Goal: Book appointment/travel/reservation

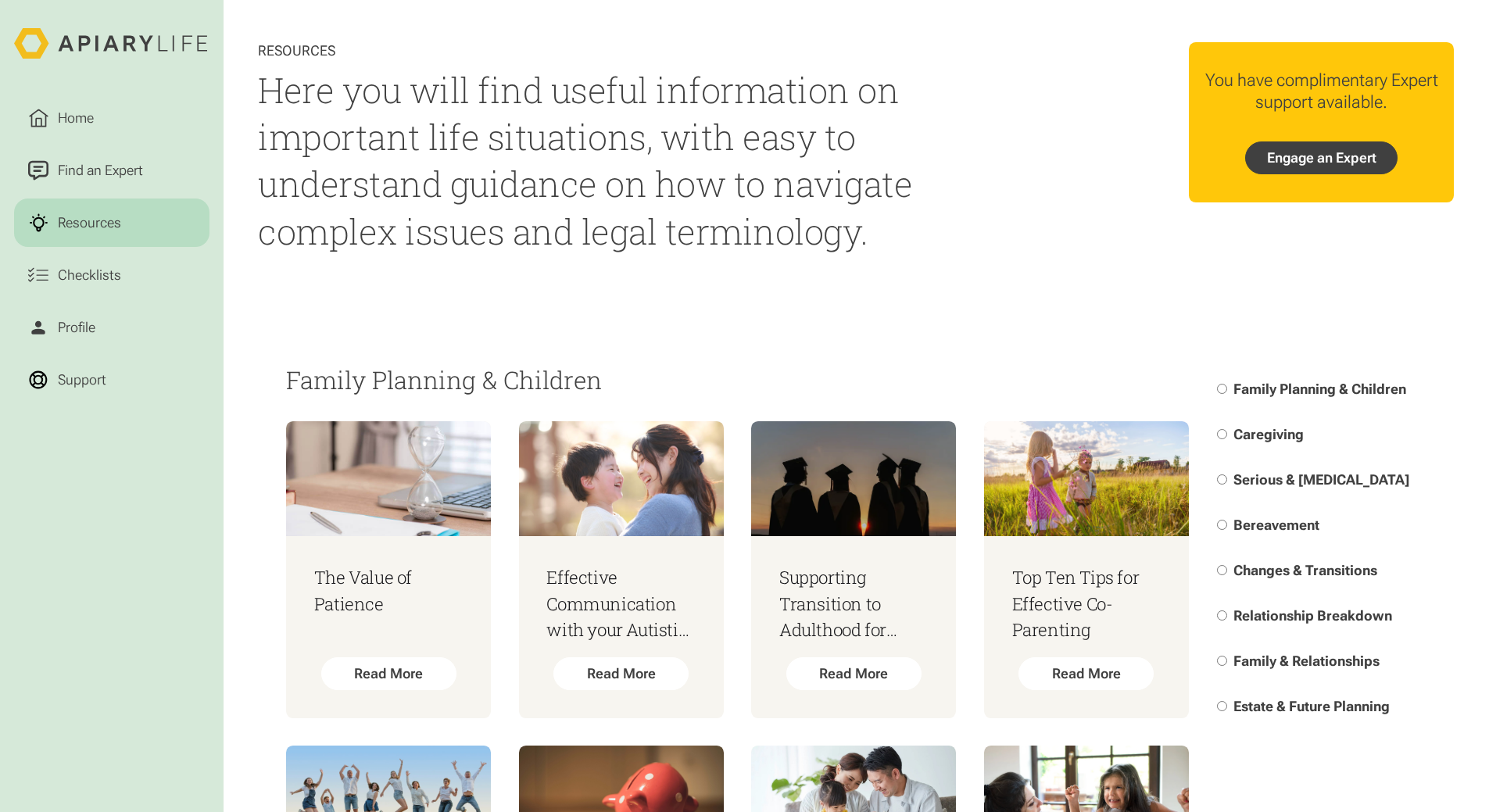
click at [1360, 164] on link "Engage an Expert" at bounding box center [1321, 158] width 153 height 33
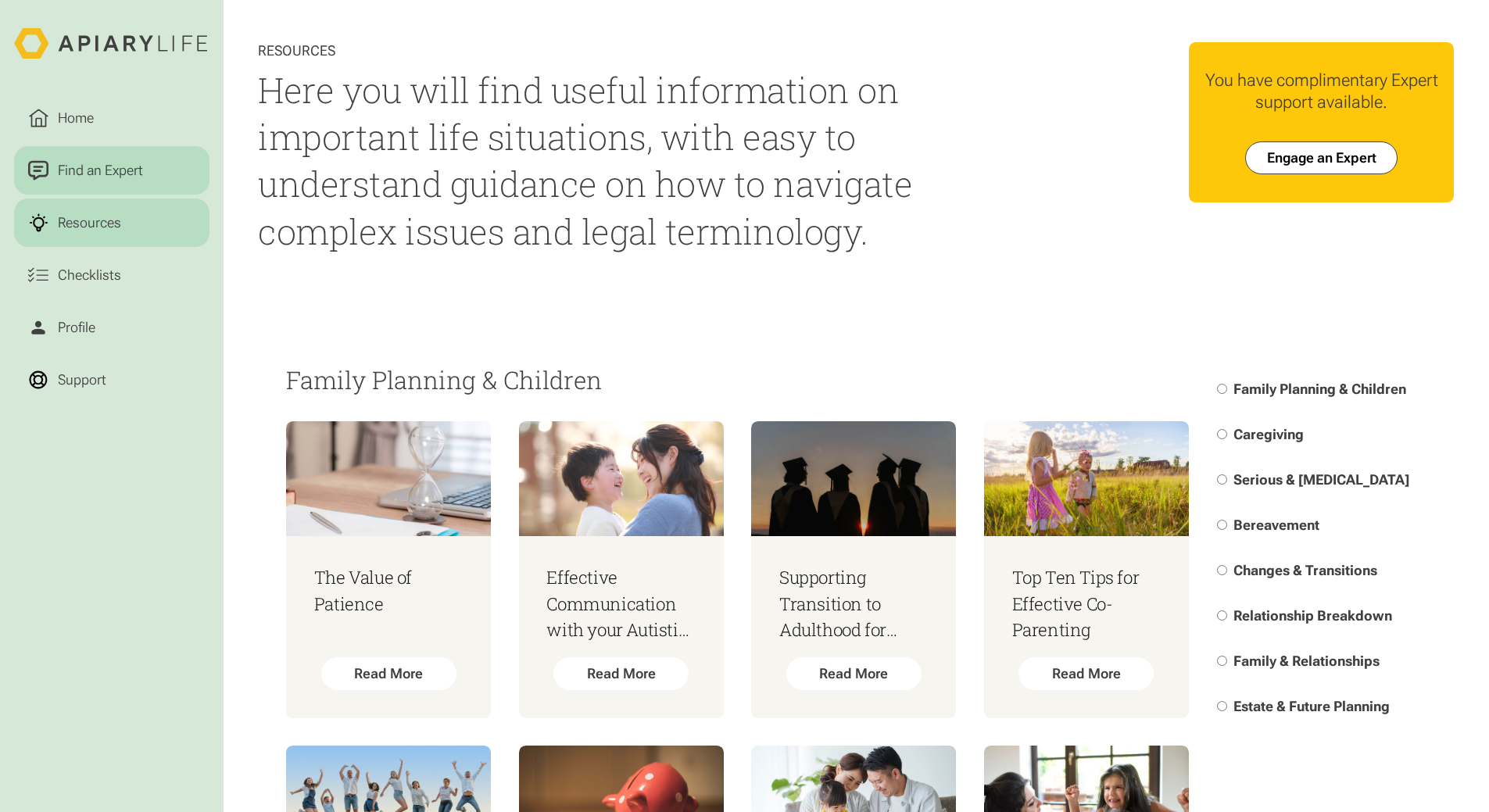
click at [160, 179] on link "Find an Expert" at bounding box center [112, 170] width 196 height 49
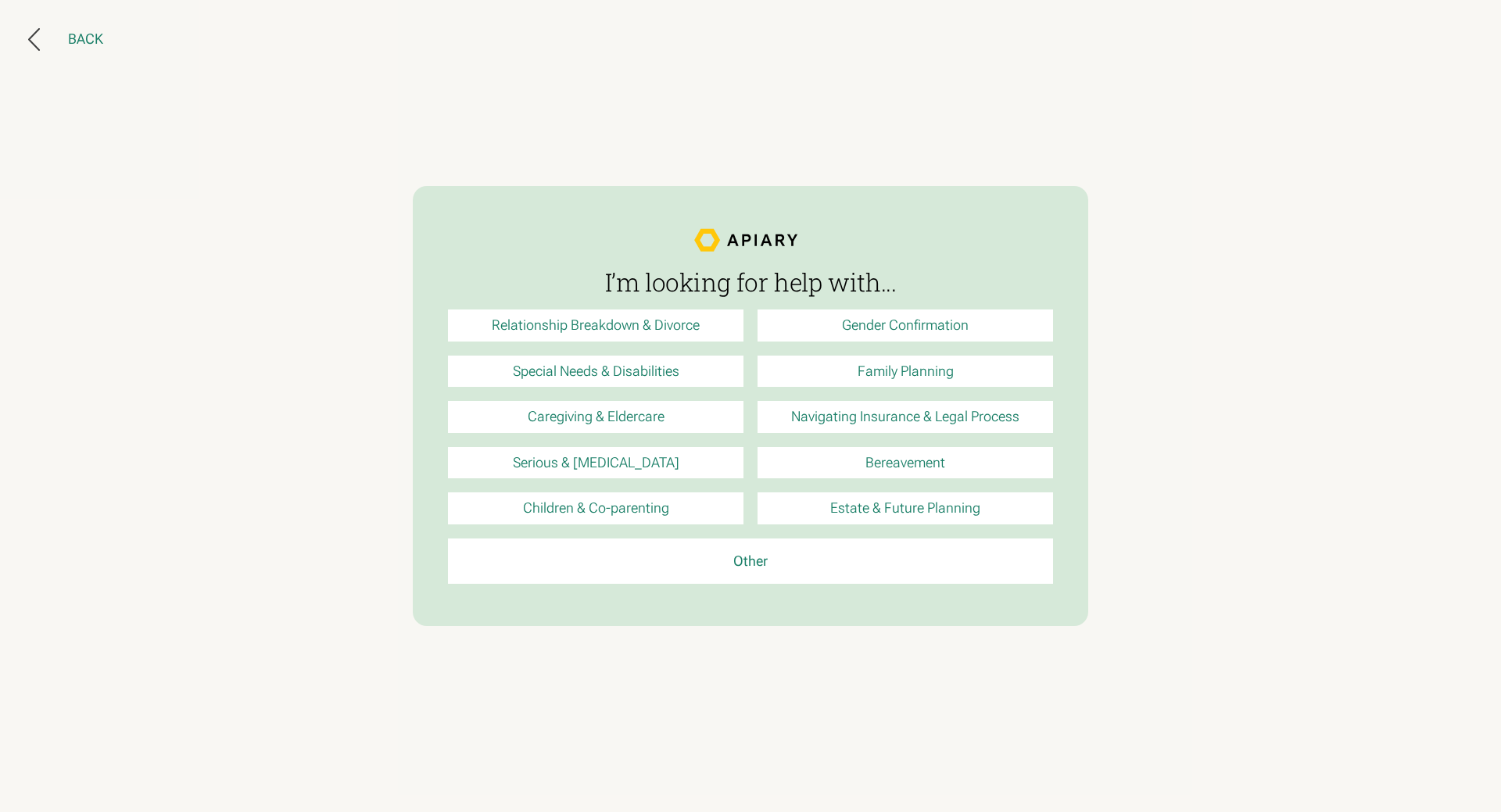
click at [87, 37] on div "Back" at bounding box center [86, 39] width 35 height 18
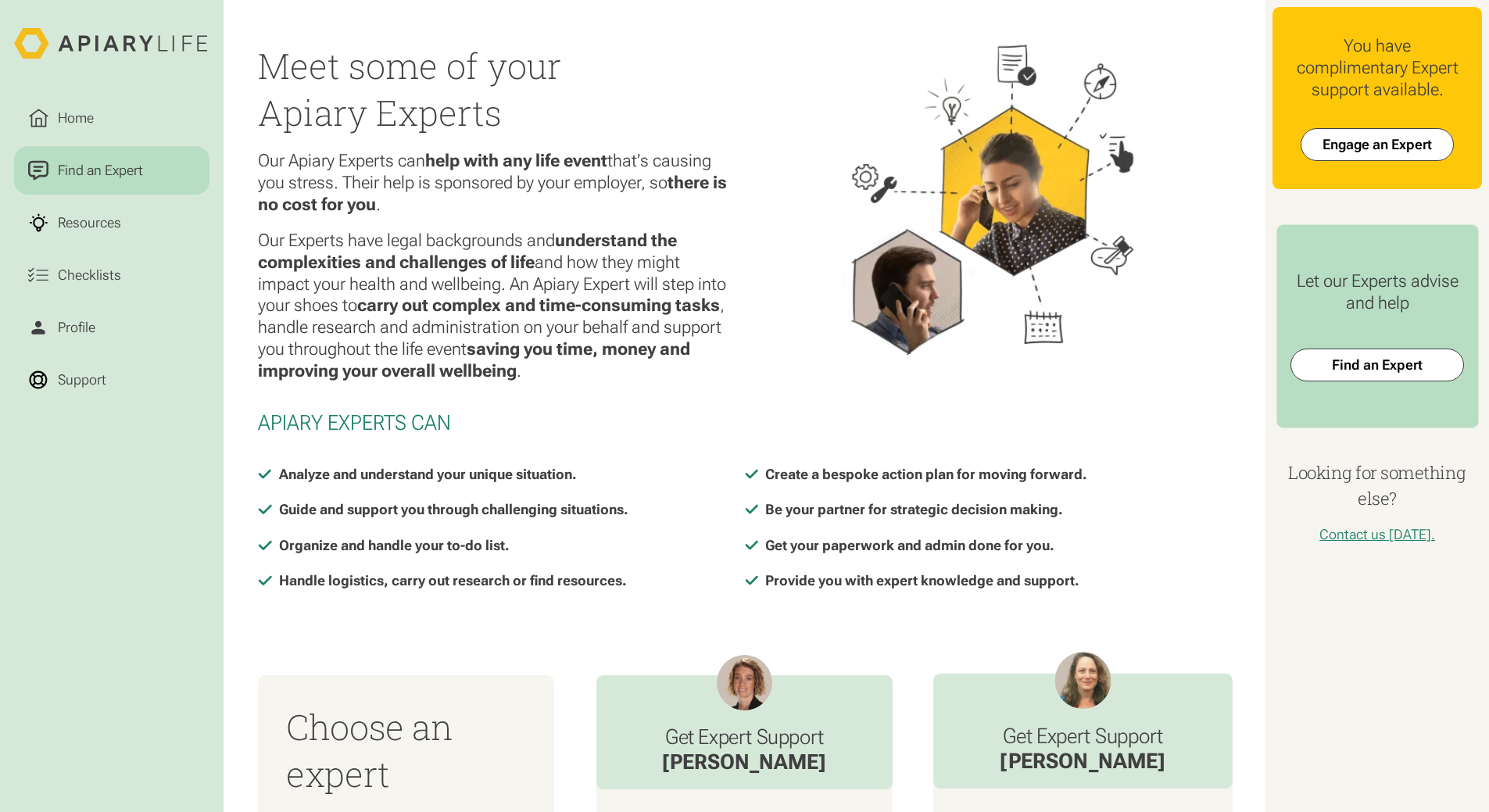
click at [1117, 739] on h3 "Get Expert Support" at bounding box center [1082, 735] width 166 height 25
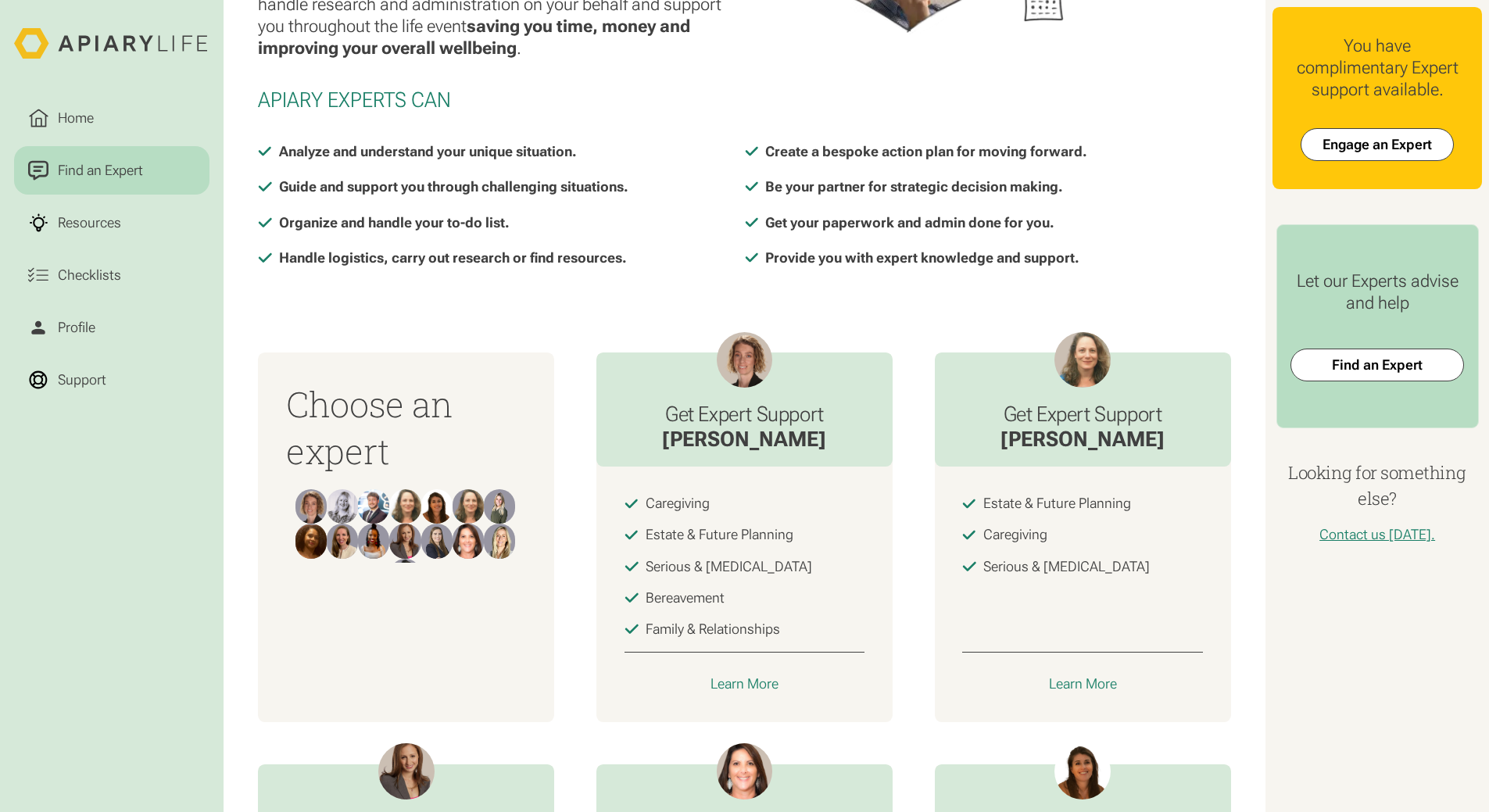
scroll to position [565, 0]
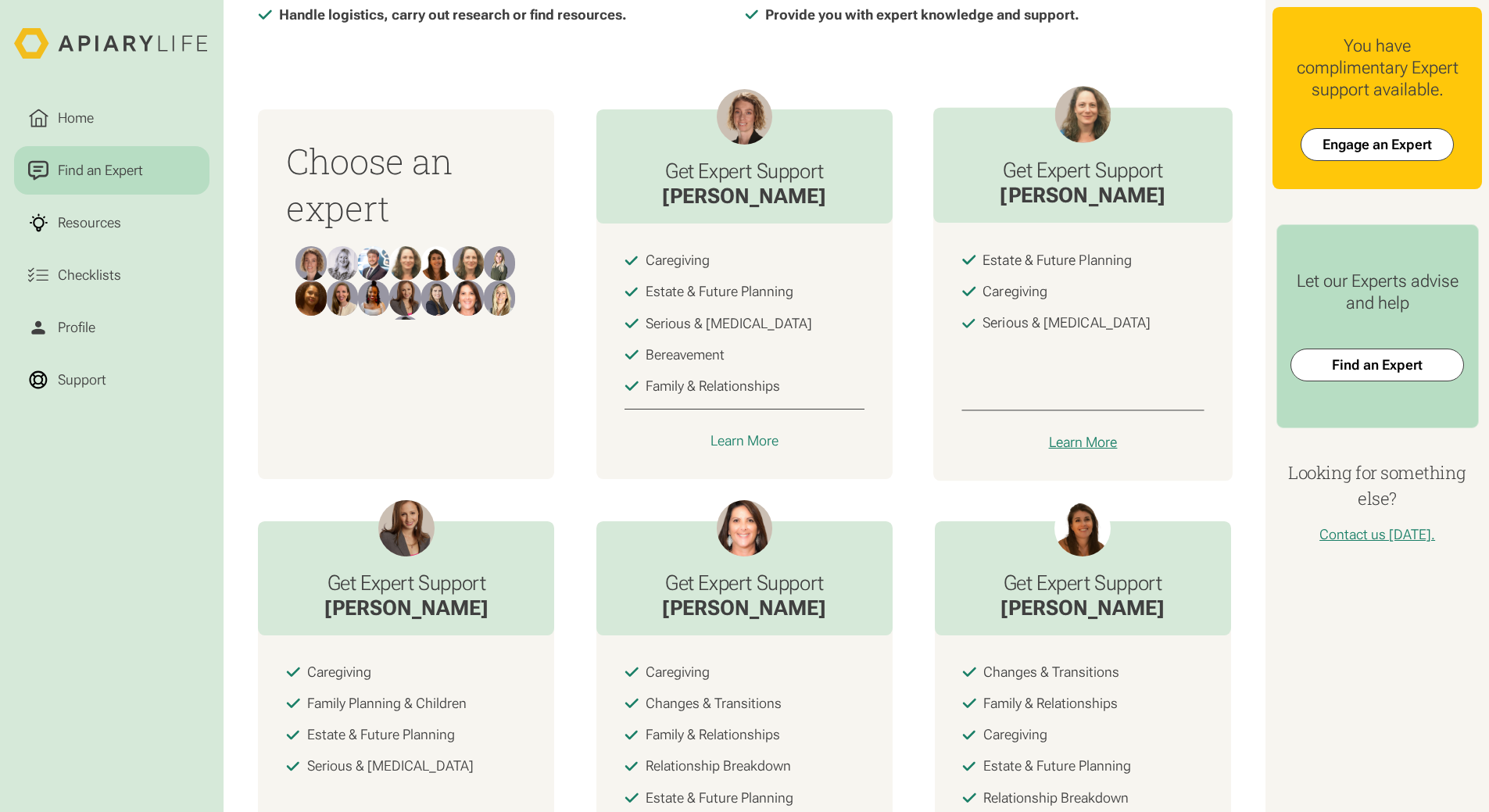
click at [1063, 450] on div "Learn More" at bounding box center [1082, 442] width 69 height 18
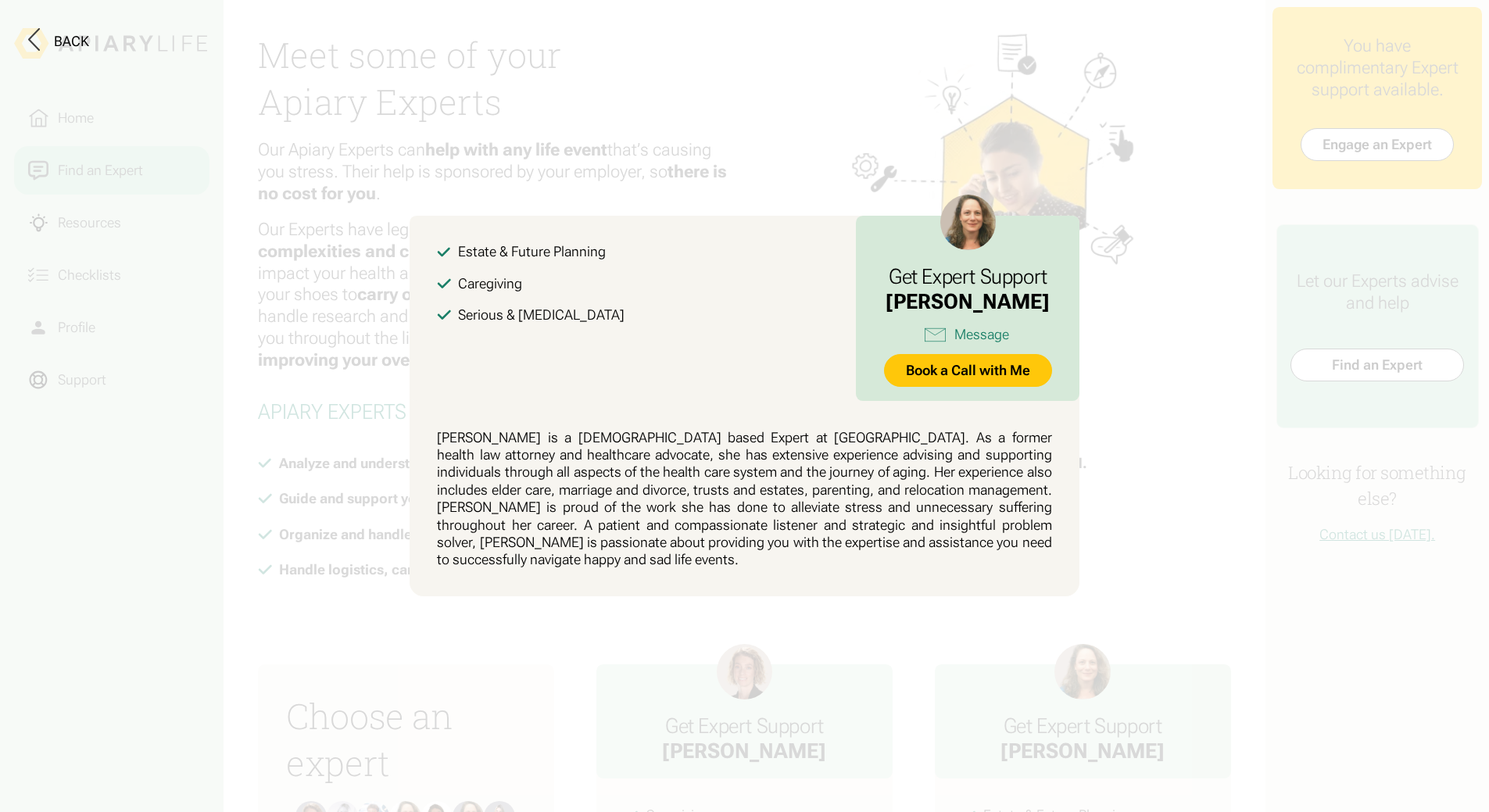
scroll to position [0, 0]
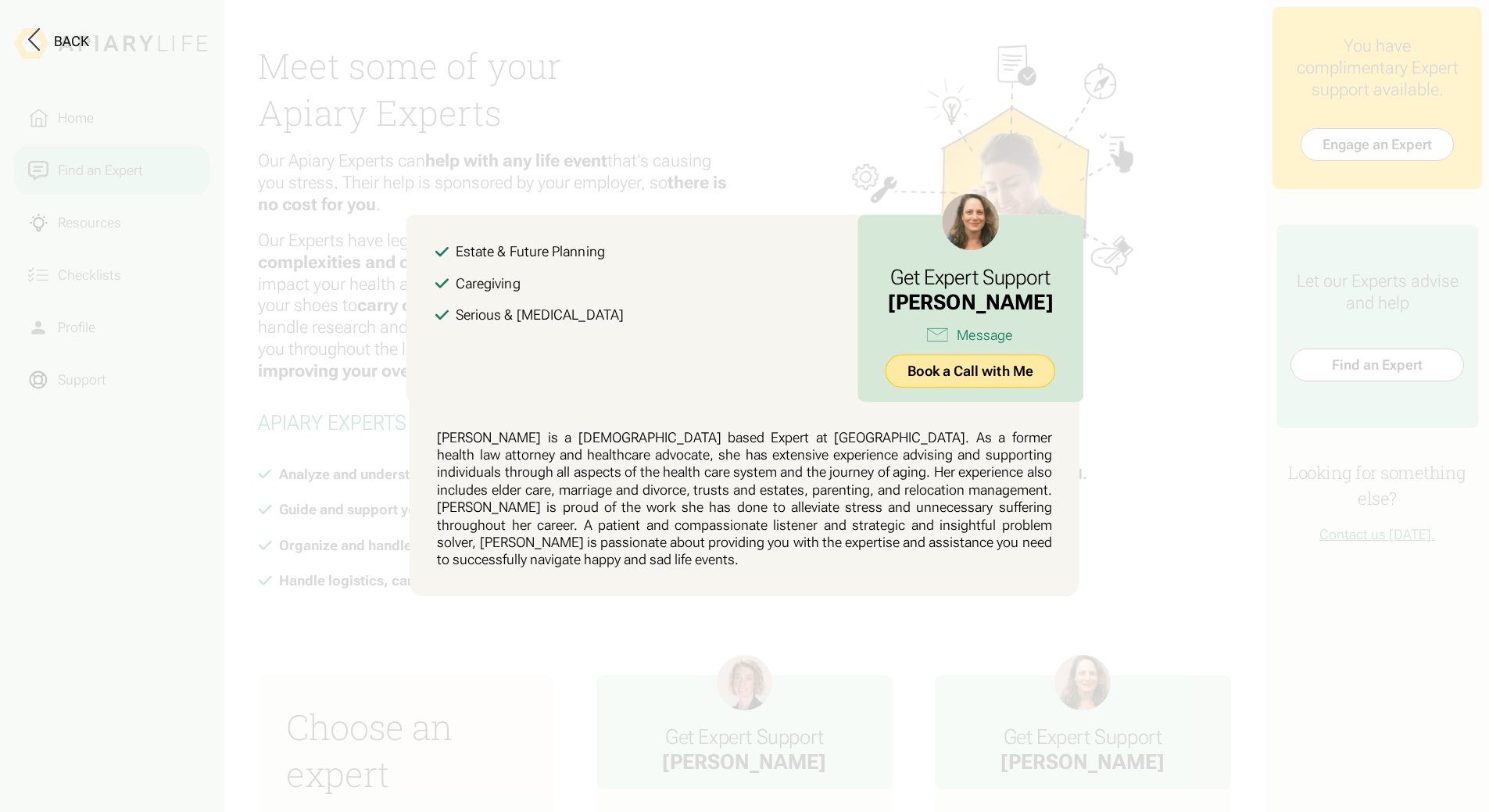
click at [1021, 383] on link "Book a Call with Me" at bounding box center [970, 371] width 170 height 34
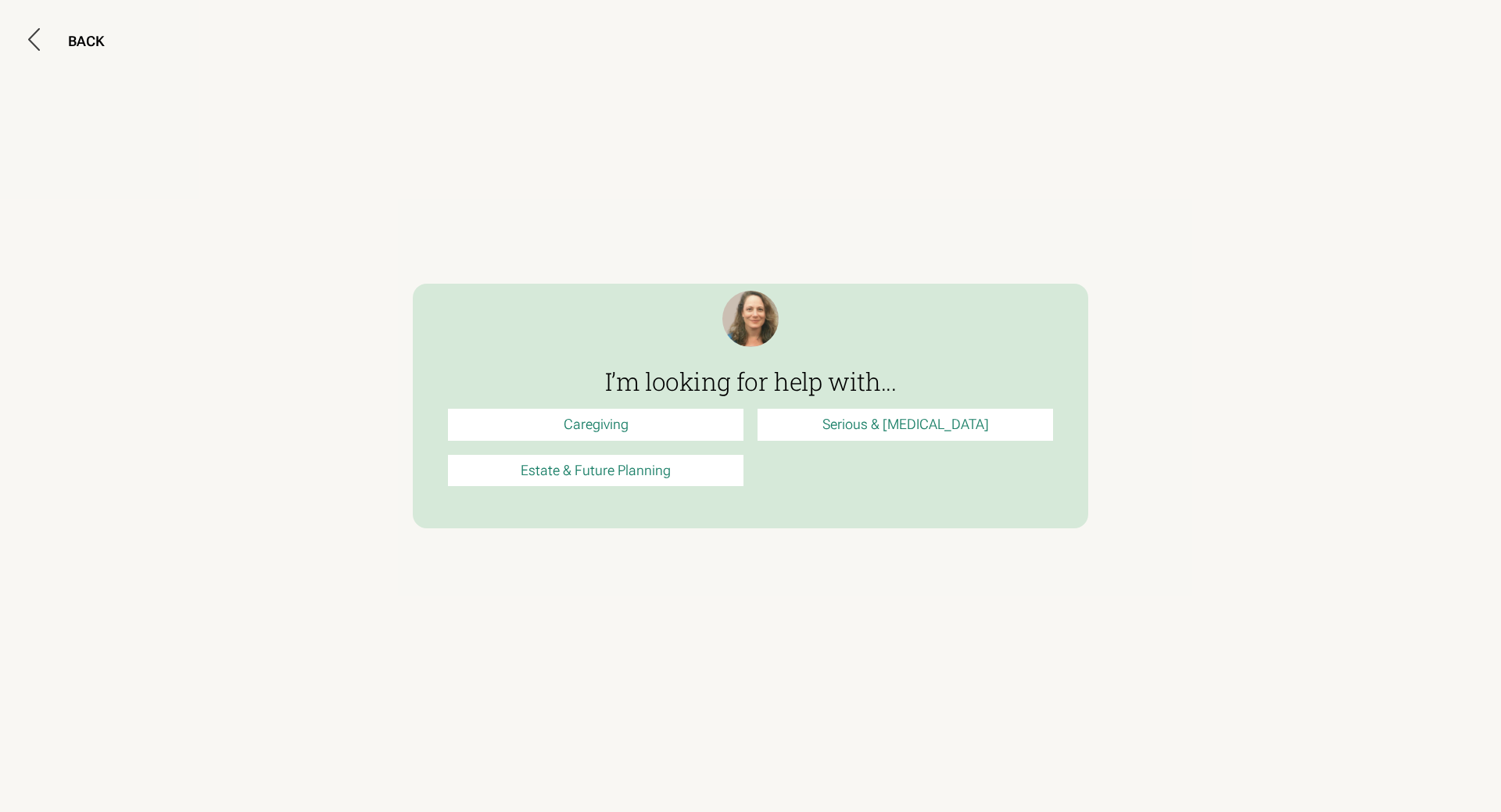
click at [646, 464] on link "Estate & Future Planning" at bounding box center [595, 470] width 295 height 32
